Goal: Transaction & Acquisition: Purchase product/service

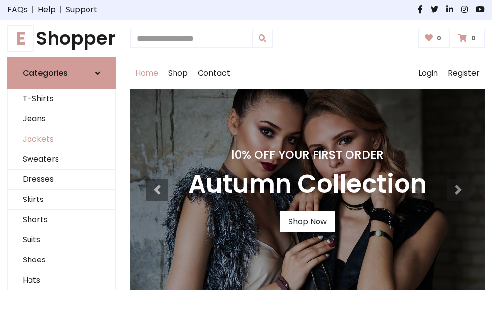
click at [61, 140] on link "Jackets" at bounding box center [61, 139] width 107 height 20
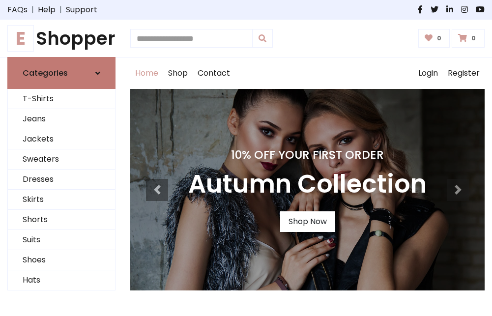
click at [61, 73] on h6 "Categories" at bounding box center [45, 72] width 45 height 9
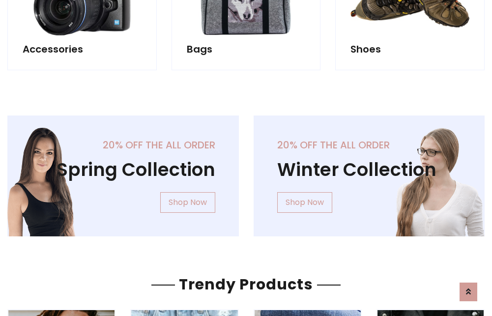
scroll to position [919, 0]
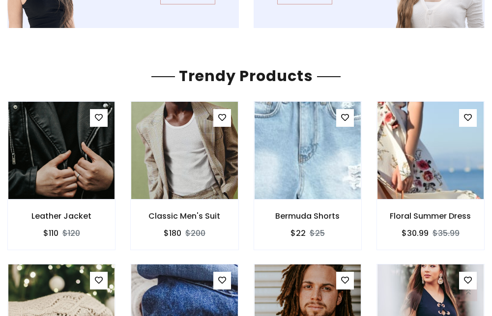
scroll to position [918, 0]
